Goal: Check status: Check status

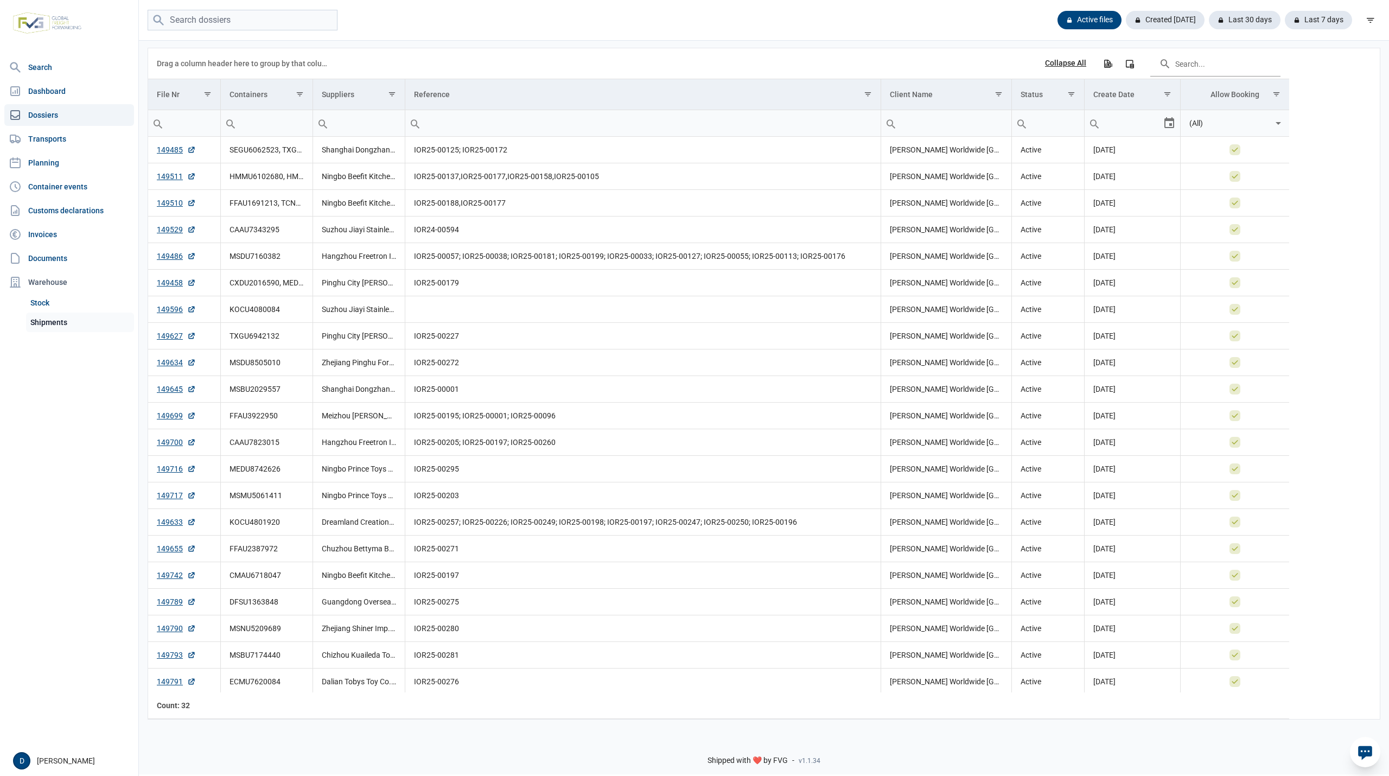
click at [56, 322] on link "Shipments" at bounding box center [80, 322] width 108 height 20
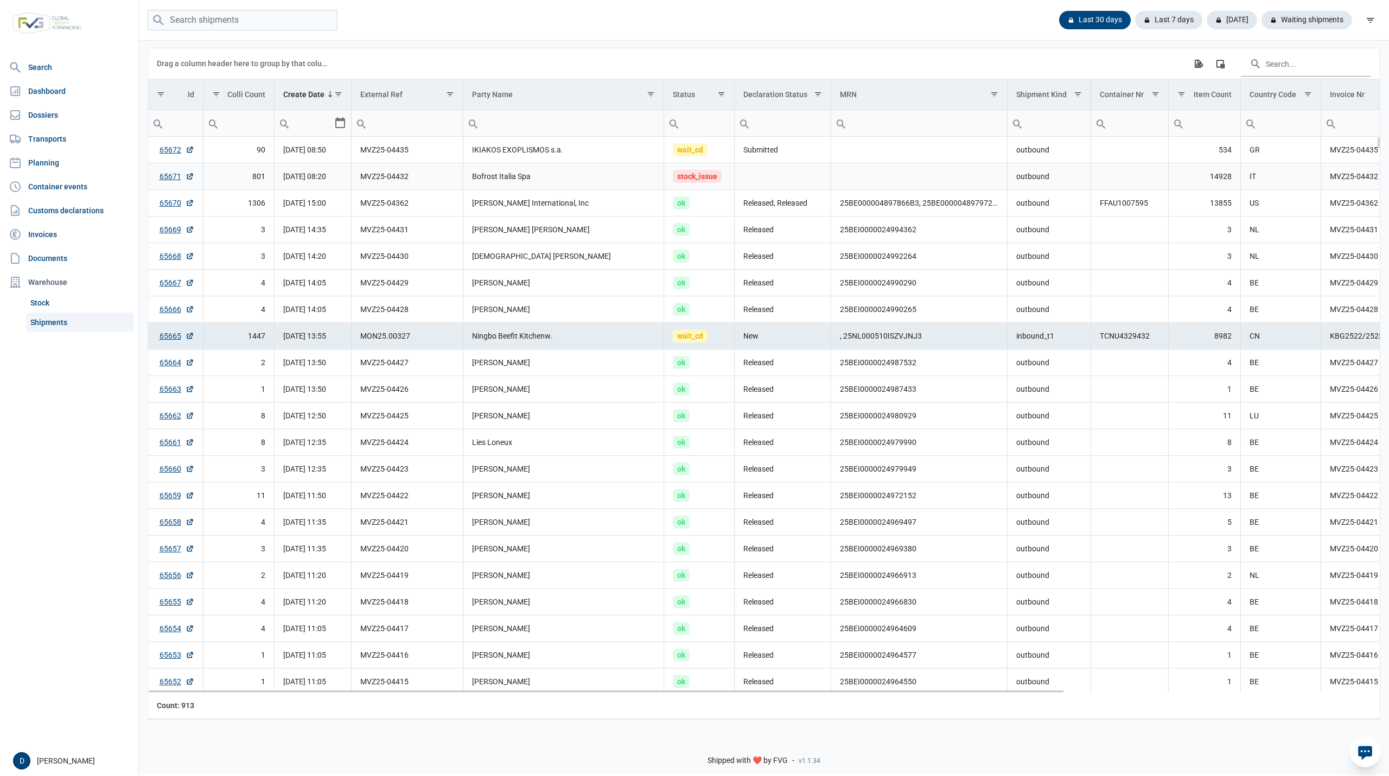
click at [604, 174] on td "Bofrost Italia Spa" at bounding box center [563, 176] width 201 height 27
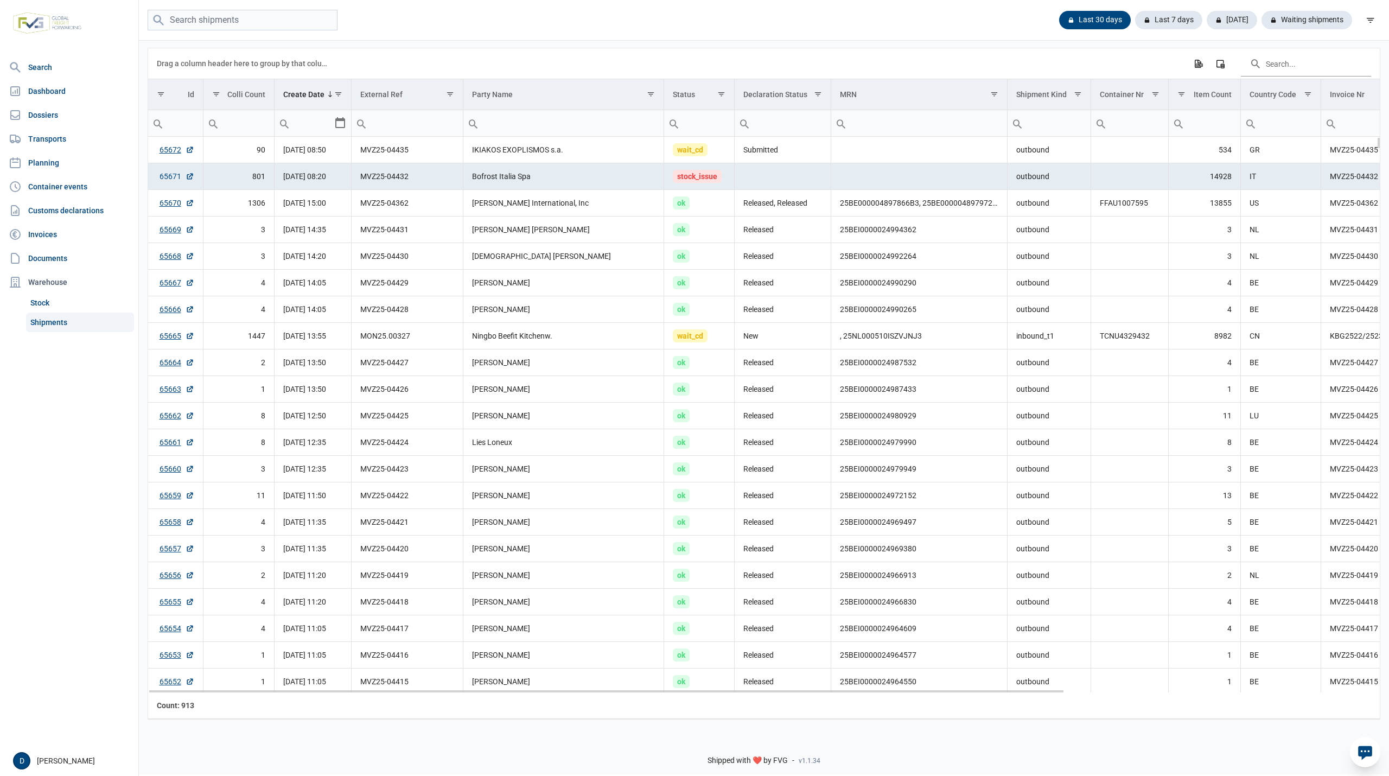
click at [159, 178] on link "65671" at bounding box center [176, 176] width 35 height 11
click at [168, 172] on link "65671" at bounding box center [176, 176] width 35 height 11
click at [175, 150] on link "65672" at bounding box center [176, 149] width 35 height 11
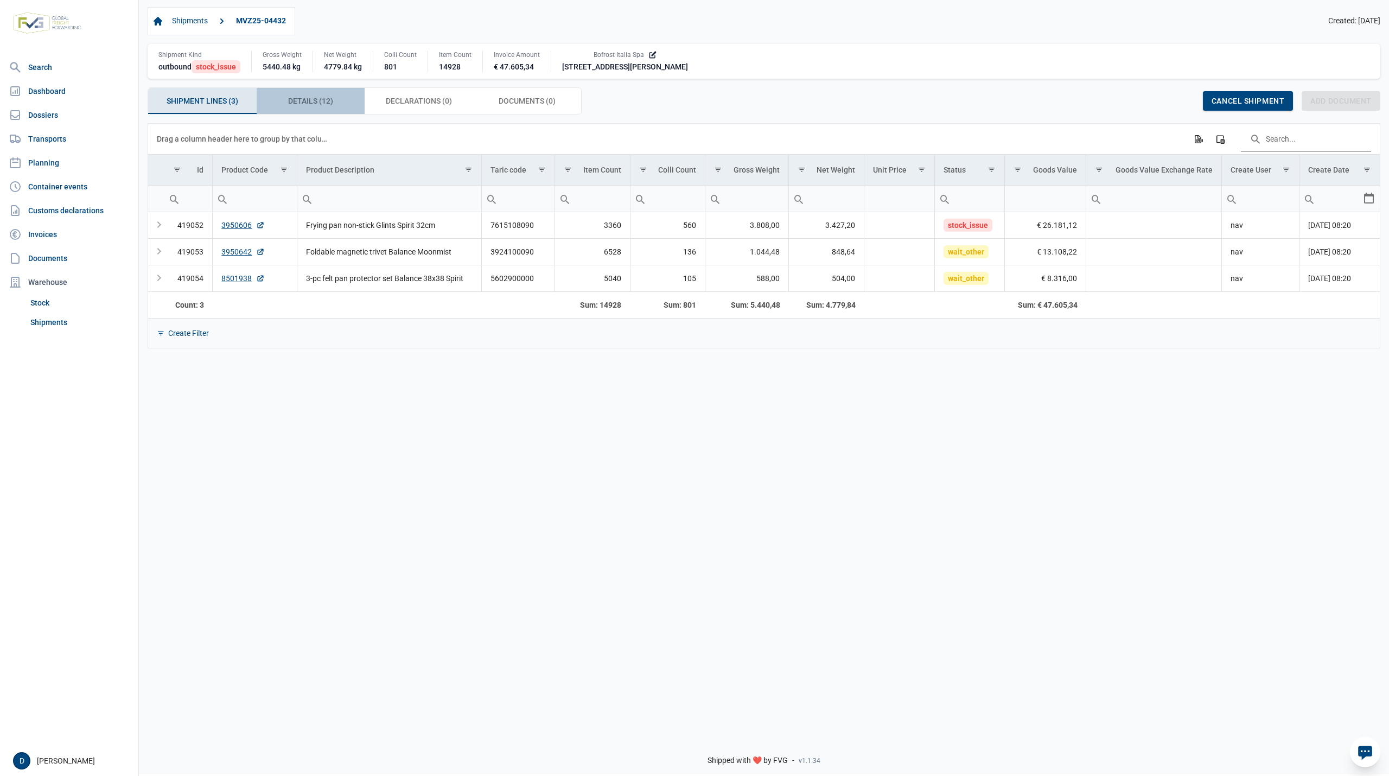
click at [286, 105] on div "Details (12) Details (12)" at bounding box center [311, 101] width 108 height 26
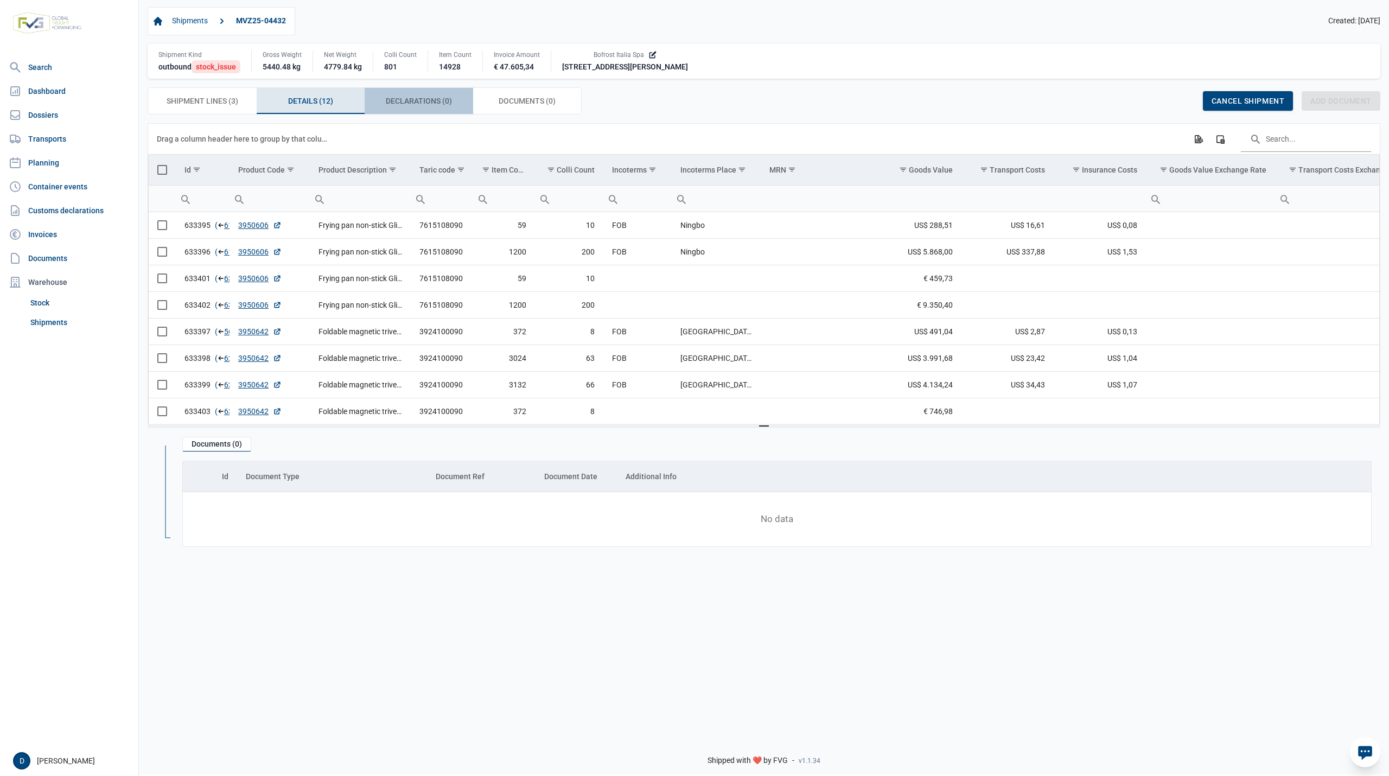
click at [416, 98] on span "Declarations (0) Declarations (0)" at bounding box center [419, 100] width 66 height 13
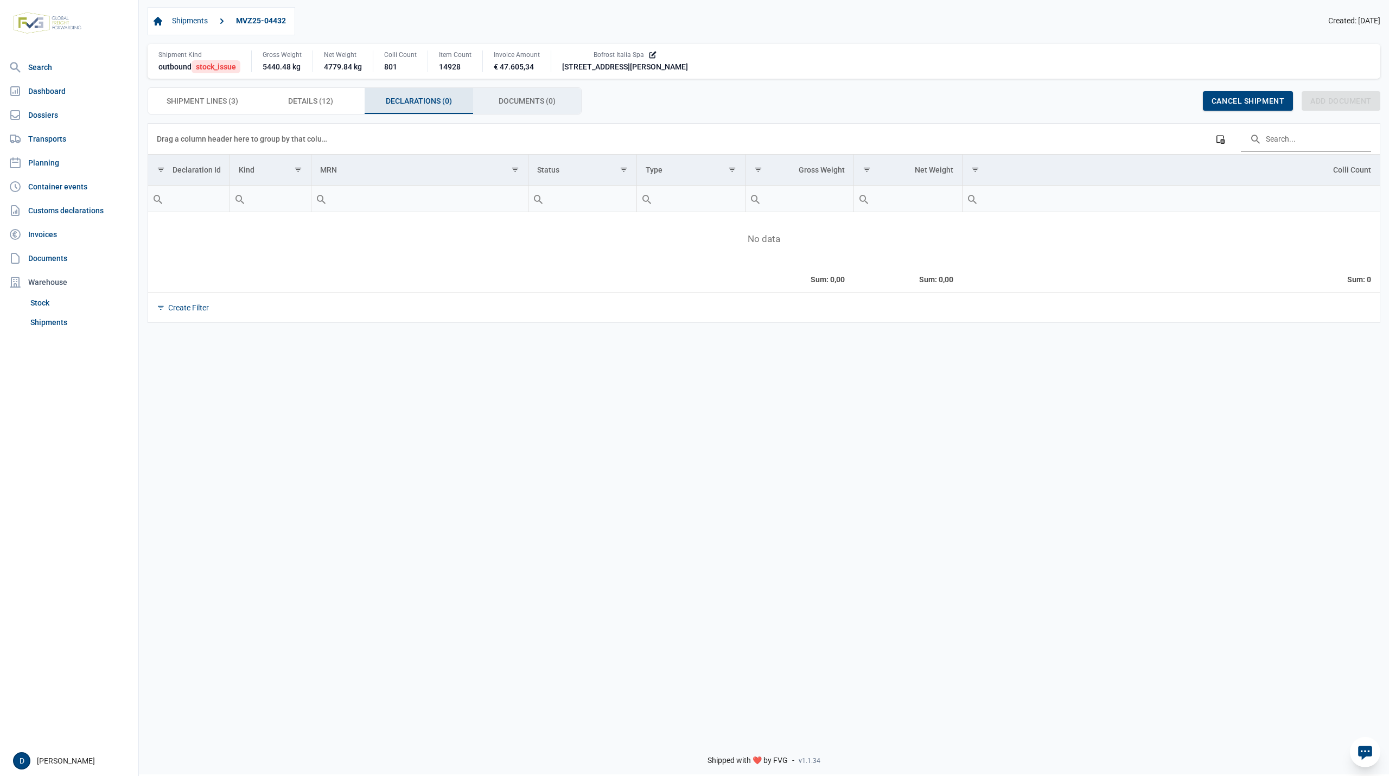
click at [521, 94] on div "Documents (0) Documents (0)" at bounding box center [527, 101] width 108 height 26
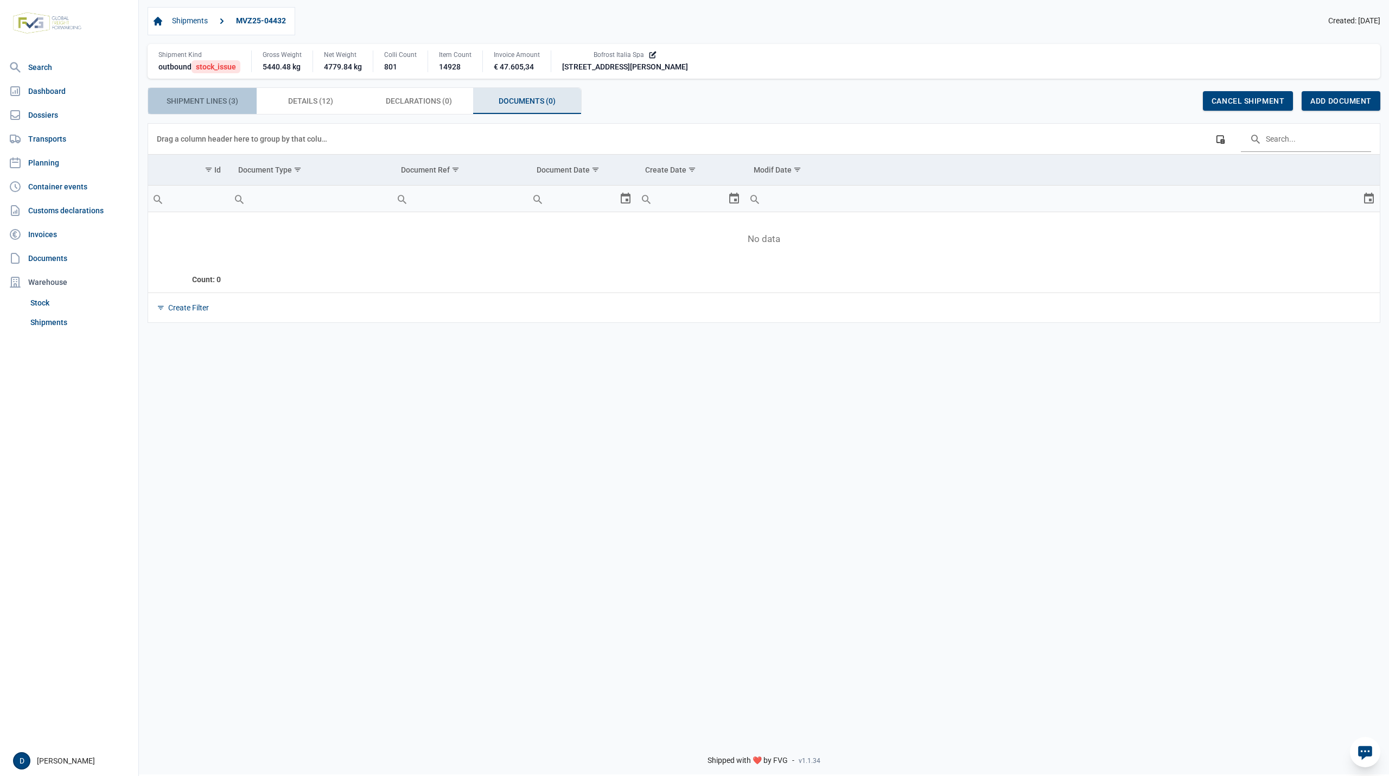
click at [191, 103] on span "Shipment Lines (3) Shipment Lines (3)" at bounding box center [203, 100] width 72 height 13
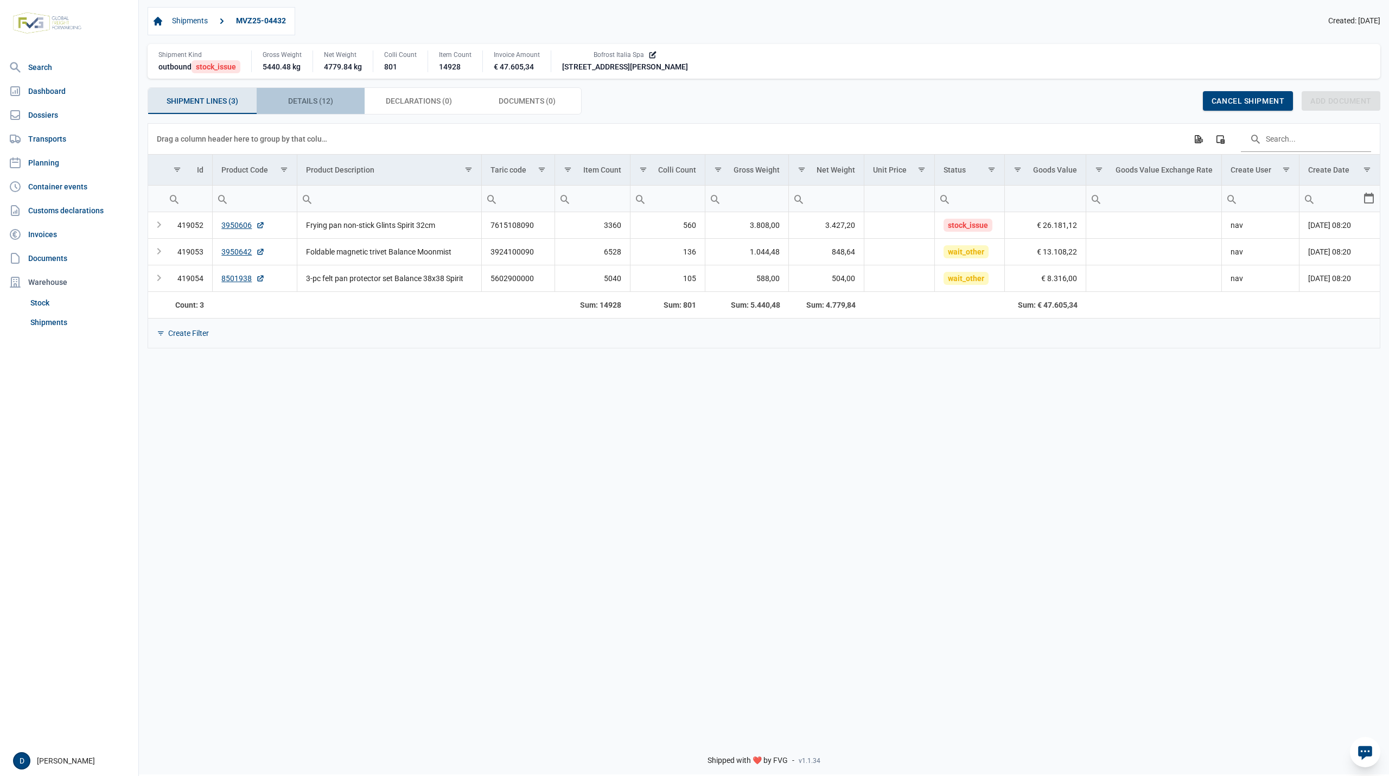
click at [311, 105] on span "Details (12) Details (12)" at bounding box center [310, 100] width 45 height 13
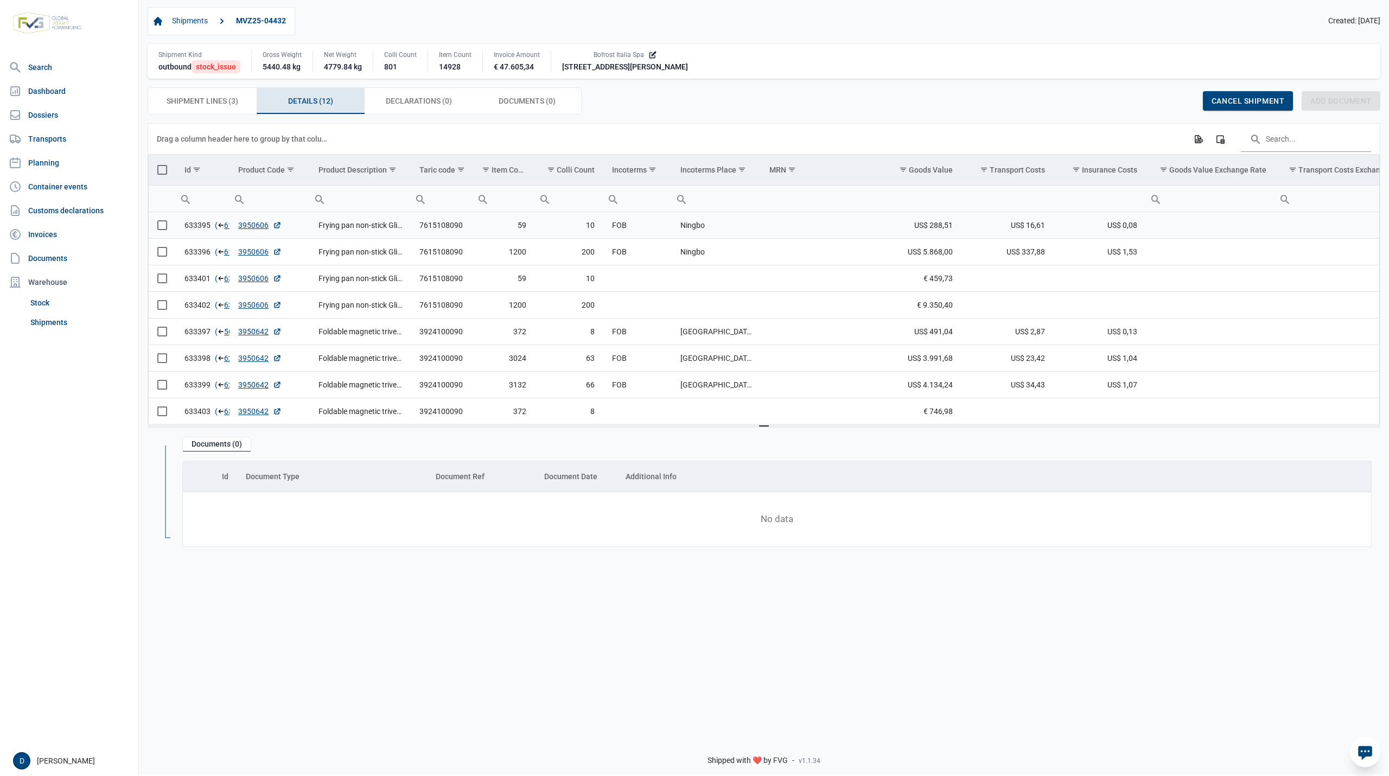
click at [166, 228] on span "Select row" at bounding box center [162, 225] width 10 height 10
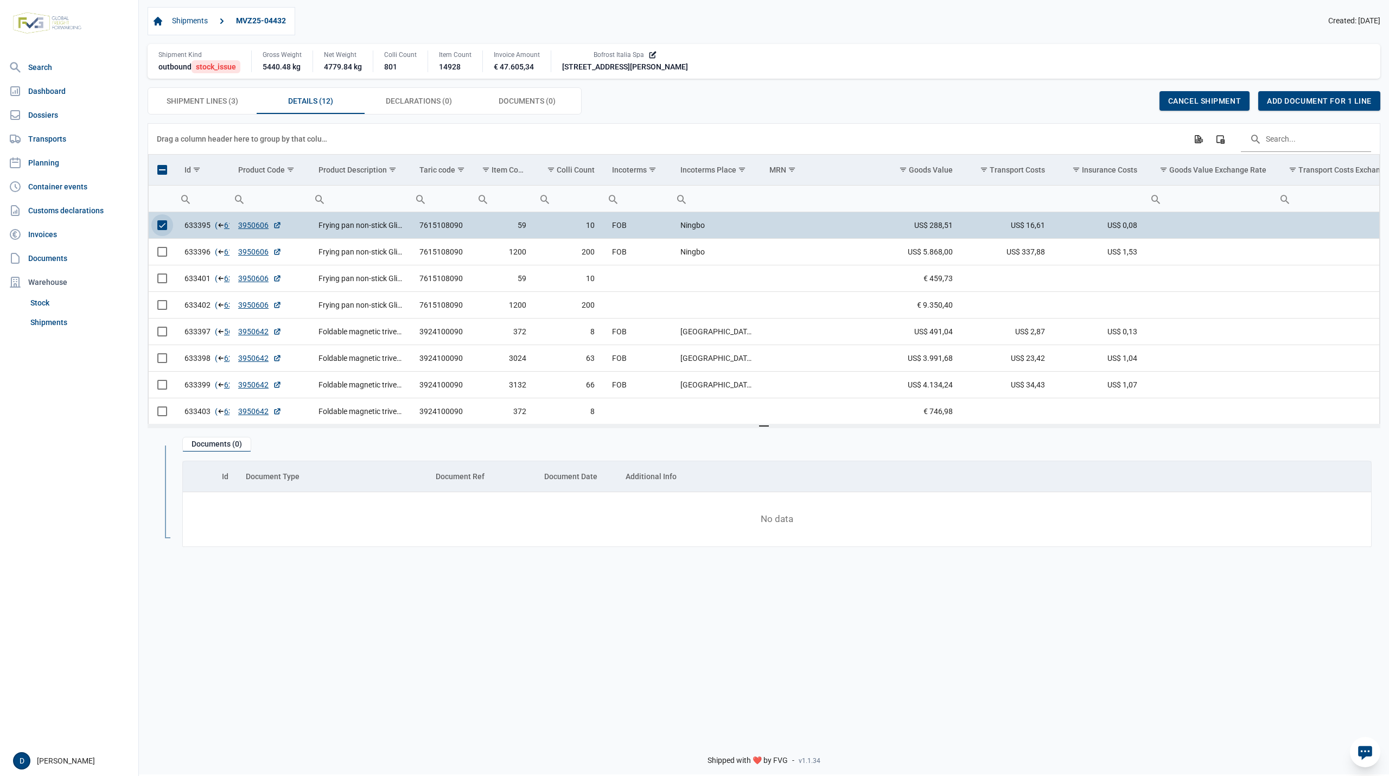
click at [166, 228] on span "Select row" at bounding box center [162, 225] width 10 height 10
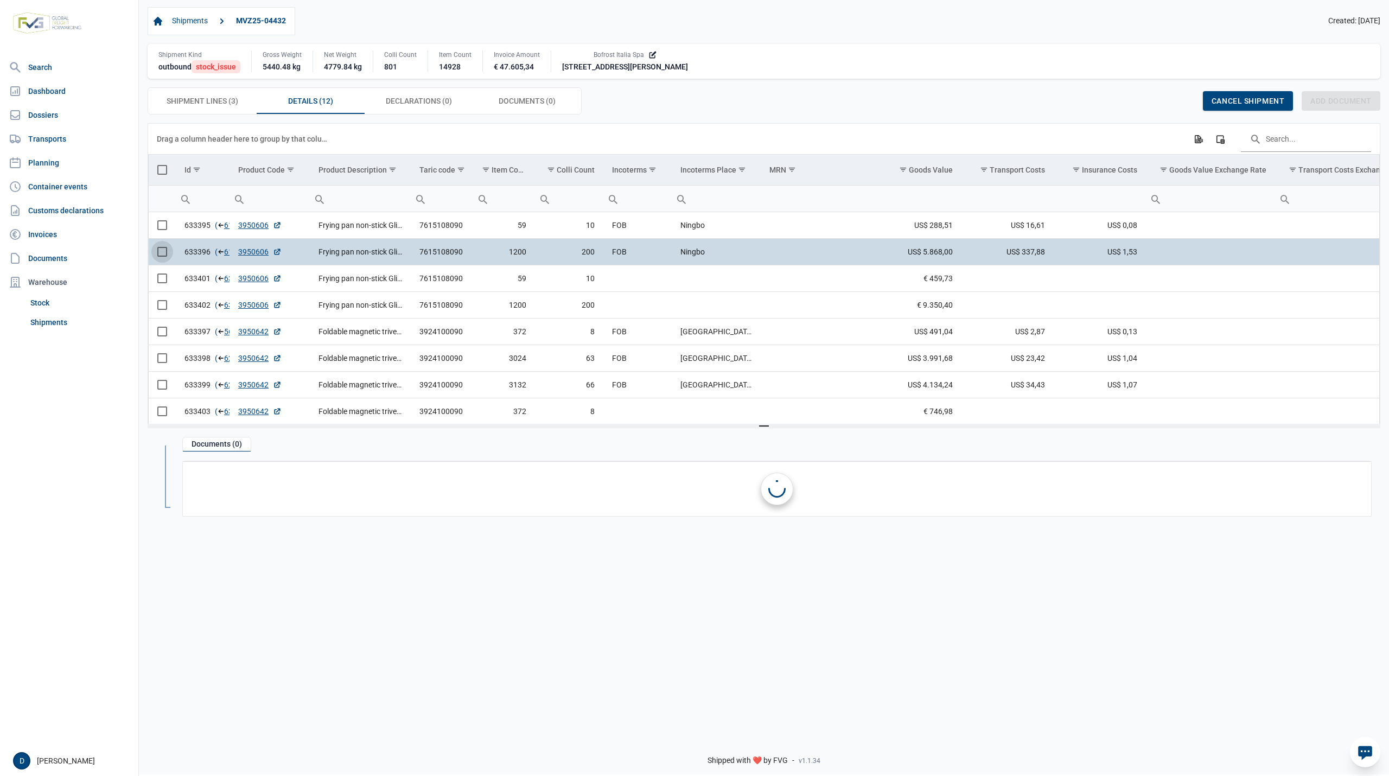
click at [162, 253] on span "Select row" at bounding box center [162, 252] width 10 height 10
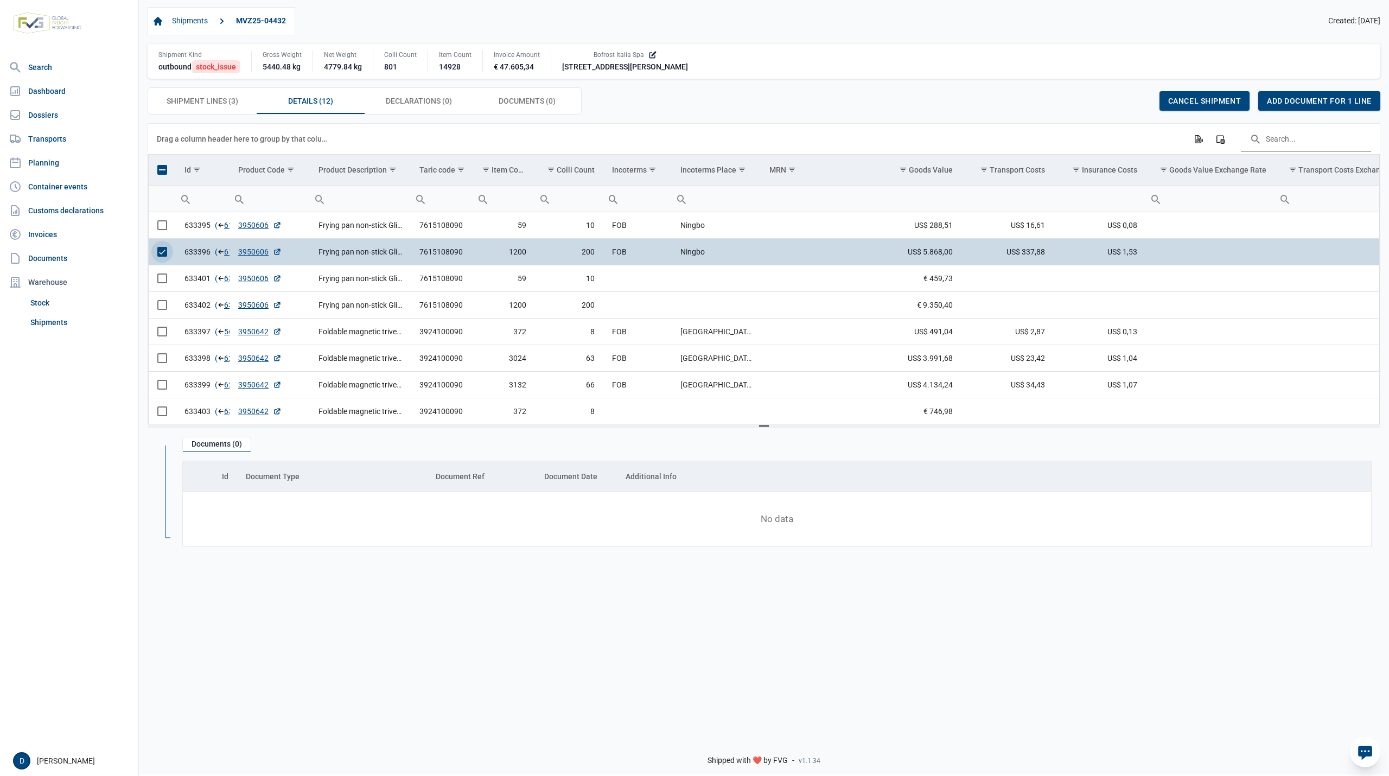
click at [163, 252] on span "Select row" at bounding box center [162, 252] width 10 height 10
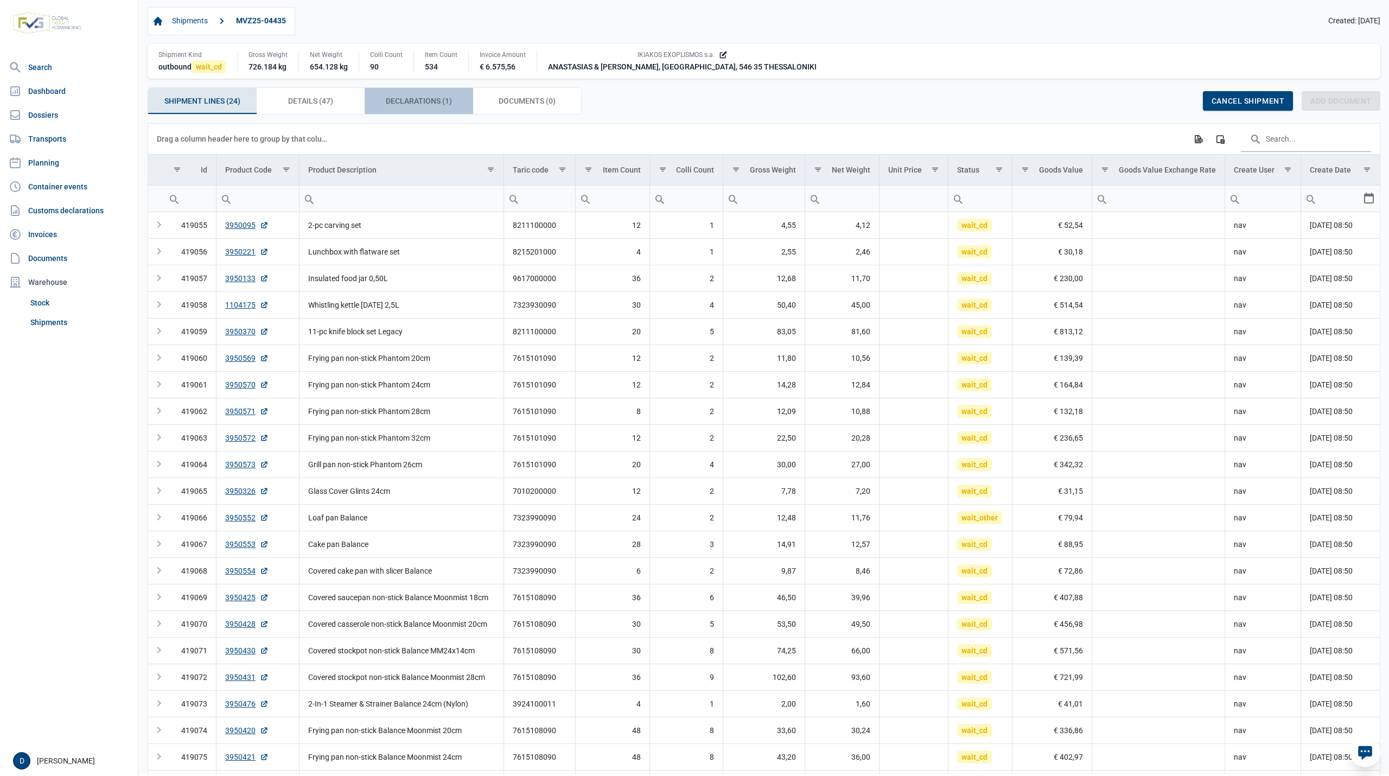
click at [428, 95] on div "Declarations (1) Declarations (1)" at bounding box center [419, 101] width 108 height 26
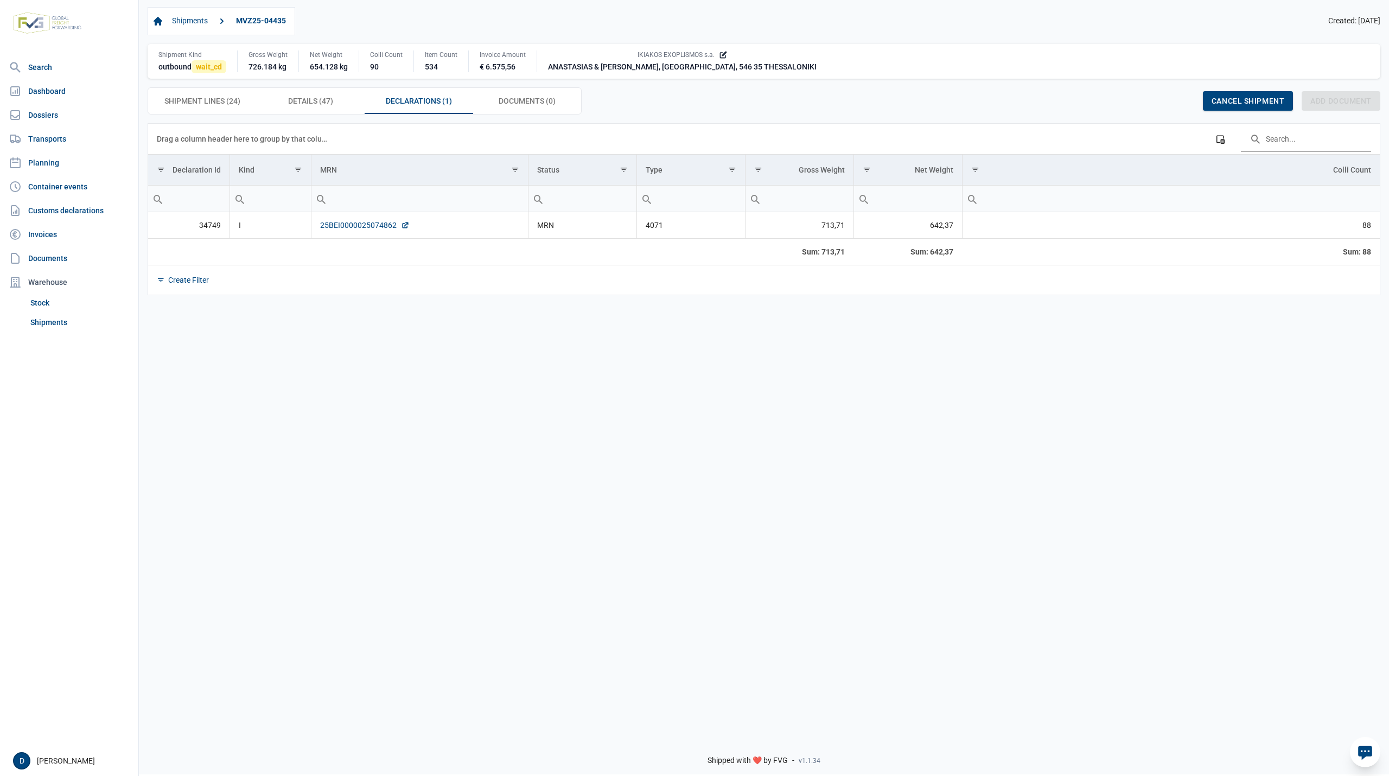
click at [333, 229] on link "25BEI0000025074862" at bounding box center [365, 225] width 90 height 11
